Goal: Information Seeking & Learning: Learn about a topic

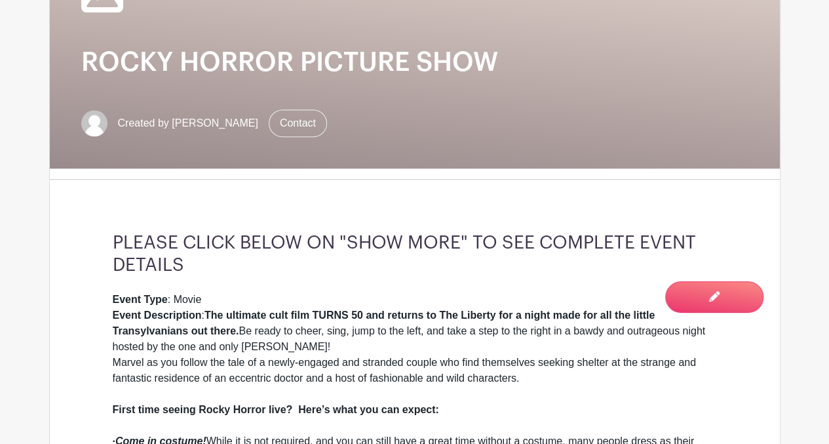
scroll to position [96, 0]
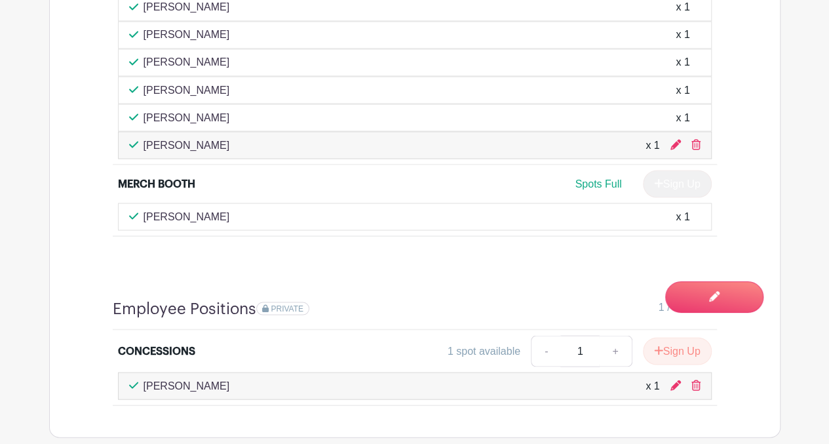
scroll to position [1114, 0]
